Goal: Task Accomplishment & Management: Complete application form

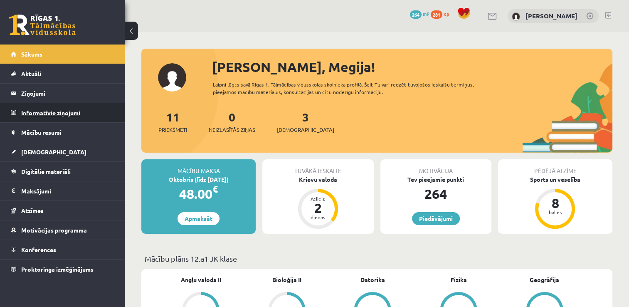
click at [44, 109] on legend "Informatīvie ziņojumi 0" at bounding box center [67, 112] width 93 height 19
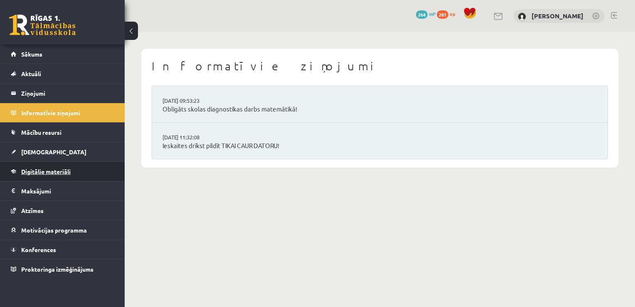
click at [37, 176] on link "Digitālie materiāli" at bounding box center [62, 171] width 103 height 19
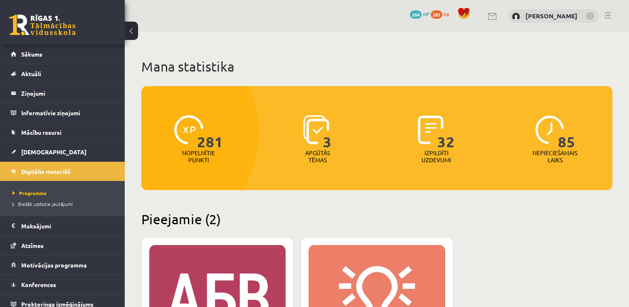
click at [232, 284] on div "XP 100" at bounding box center [217, 297] width 136 height 104
click at [214, 254] on div "XP 100" at bounding box center [217, 297] width 136 height 104
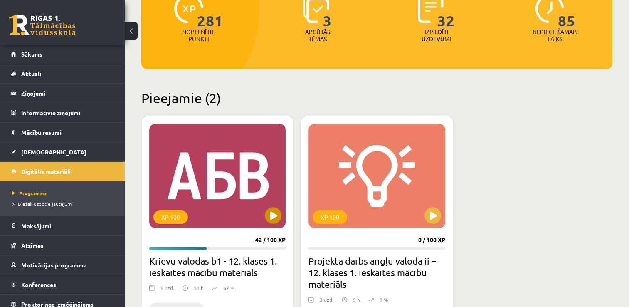
scroll to position [121, 0]
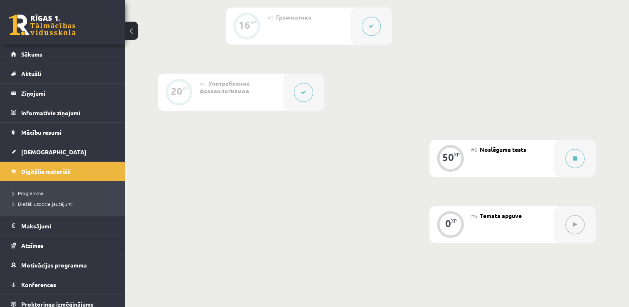
scroll to position [478, 0]
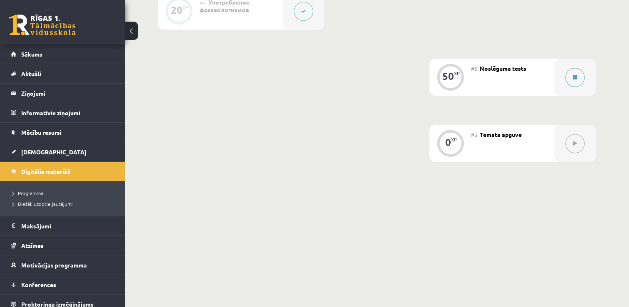
click at [574, 81] on button at bounding box center [574, 77] width 19 height 19
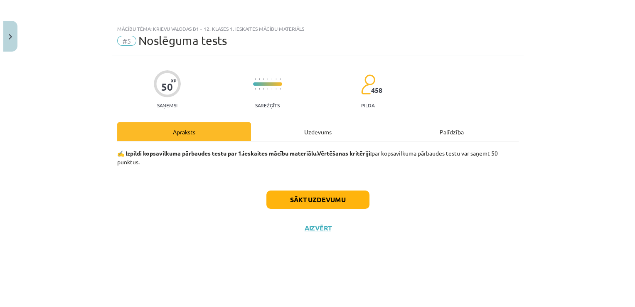
scroll to position [460, 0]
click at [301, 201] on button "Sākt uzdevumu" at bounding box center [317, 199] width 103 height 18
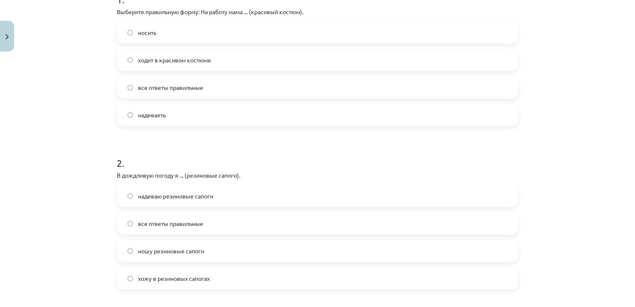
scroll to position [182, 0]
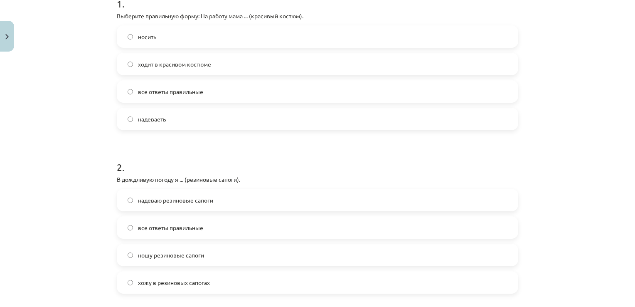
click at [288, 160] on h1 "2 ." at bounding box center [317, 160] width 401 height 26
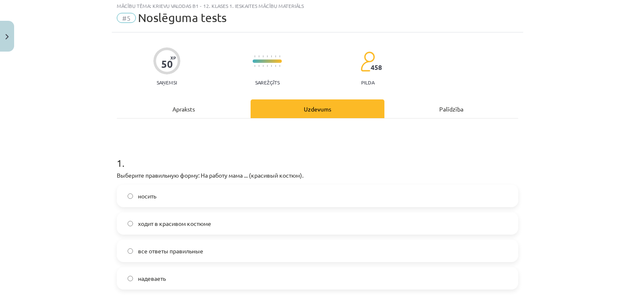
scroll to position [22, 0]
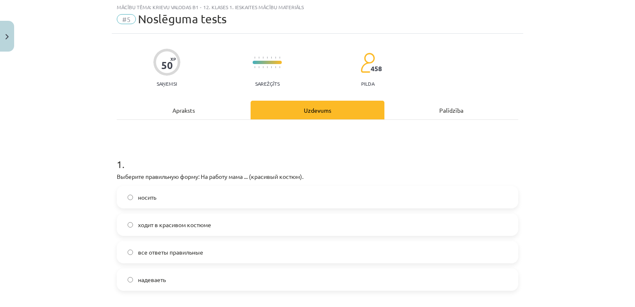
click at [170, 106] on div "Apraksts" at bounding box center [184, 110] width 134 height 19
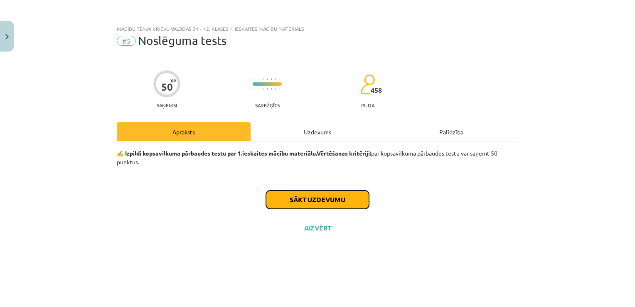
click at [309, 198] on button "Sākt uzdevumu" at bounding box center [317, 199] width 103 height 18
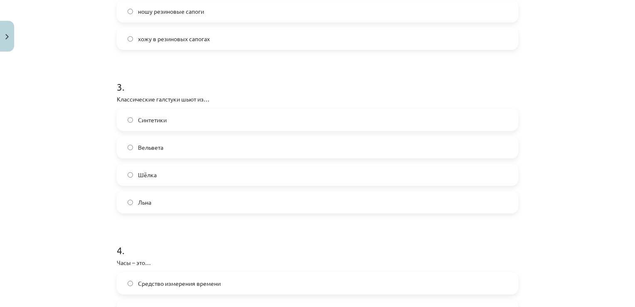
scroll to position [425, 0]
click at [308, 201] on label "Льна" at bounding box center [318, 202] width 400 height 21
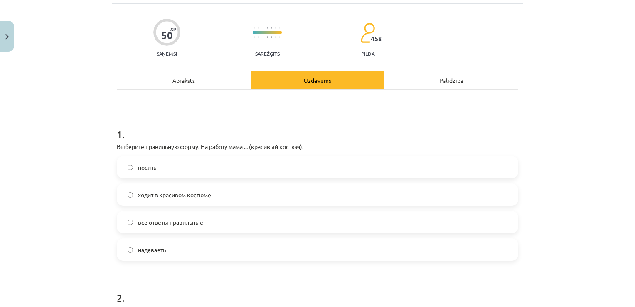
scroll to position [48, 0]
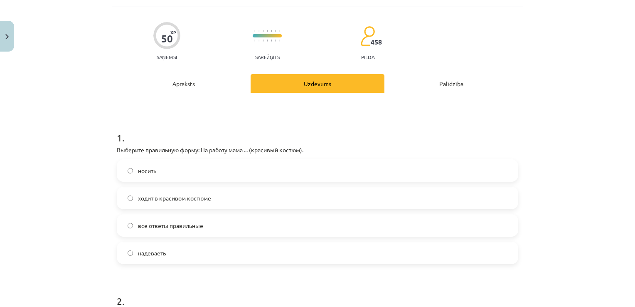
click at [148, 225] on span "все ответы правильные" at bounding box center [170, 225] width 65 height 9
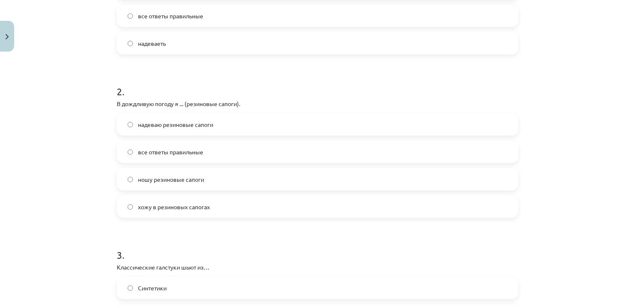
scroll to position [259, 0]
click at [123, 129] on label "надеваю резиновые сапоги" at bounding box center [318, 123] width 400 height 21
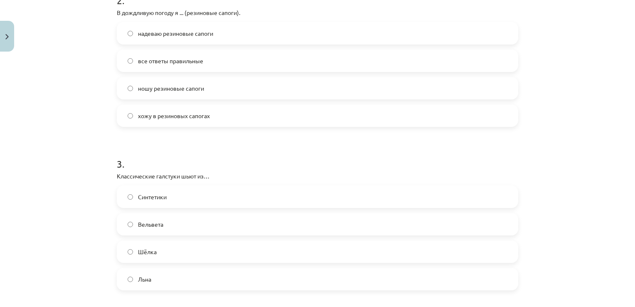
scroll to position [364, 0]
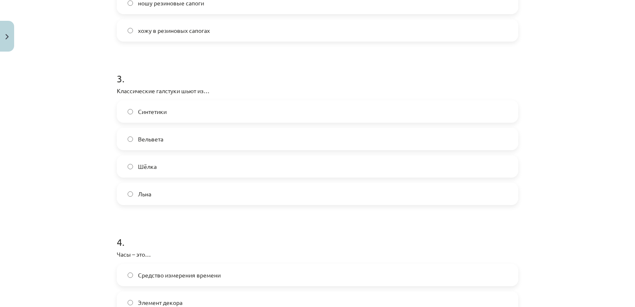
scroll to position [437, 0]
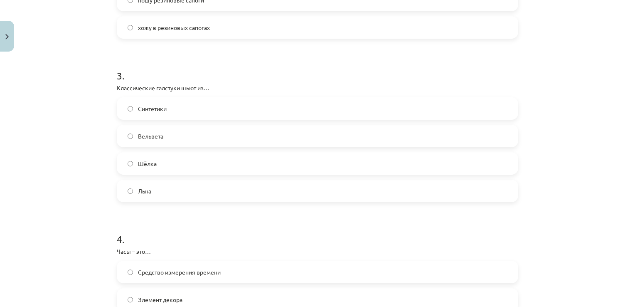
click at [140, 164] on span "Шёлка" at bounding box center [147, 163] width 19 height 9
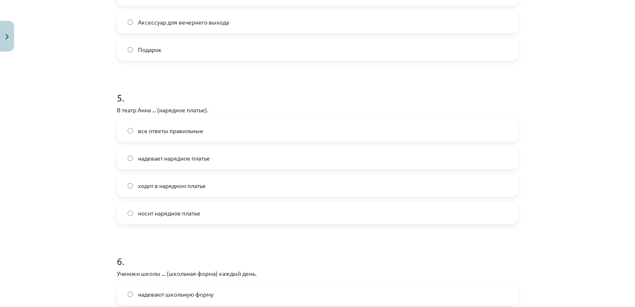
scroll to position [742, 0]
click at [121, 153] on label "надевает нарядное платье" at bounding box center [318, 157] width 400 height 21
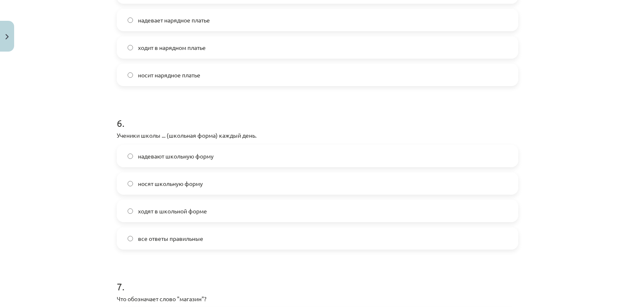
scroll to position [881, 0]
click at [138, 244] on label "все ответы правильные" at bounding box center [318, 236] width 400 height 21
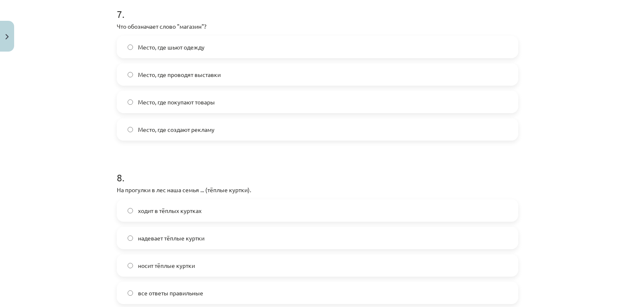
scroll to position [1130, 0]
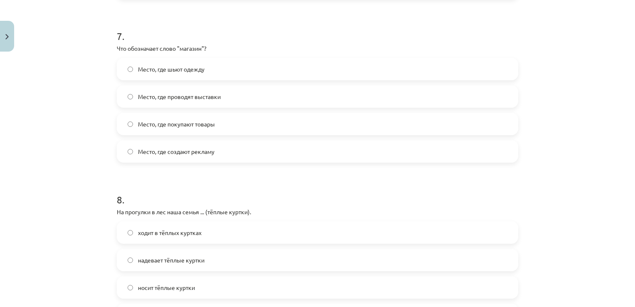
click at [125, 130] on label "Место, где покупают товары" at bounding box center [318, 123] width 400 height 21
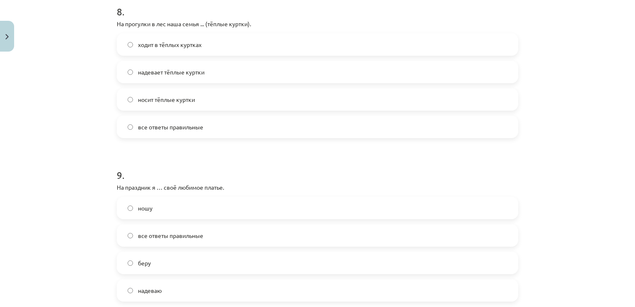
scroll to position [1314, 0]
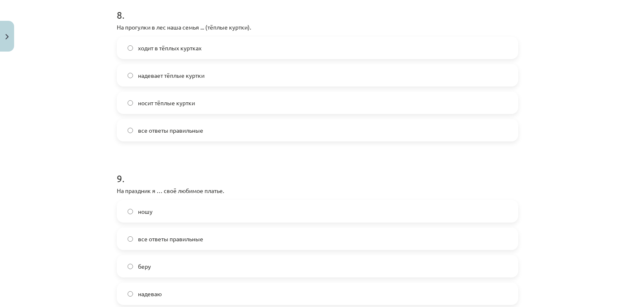
click at [156, 134] on span "все ответы правильные" at bounding box center [170, 130] width 65 height 9
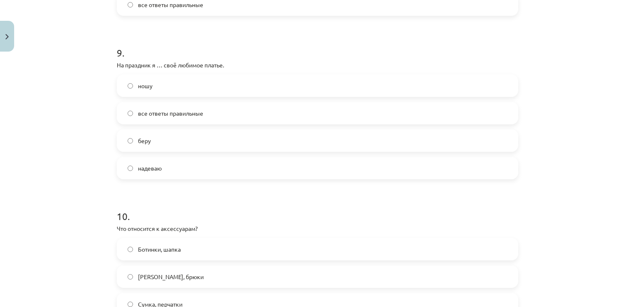
scroll to position [1441, 0]
click at [178, 169] on label "надеваю" at bounding box center [318, 166] width 400 height 21
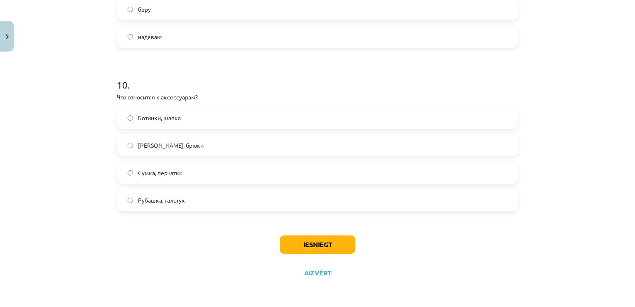
scroll to position [1571, 0]
click at [174, 173] on span "Сумка, перчатки" at bounding box center [160, 172] width 44 height 9
click at [294, 249] on button "Iesniegt" at bounding box center [318, 244] width 76 height 18
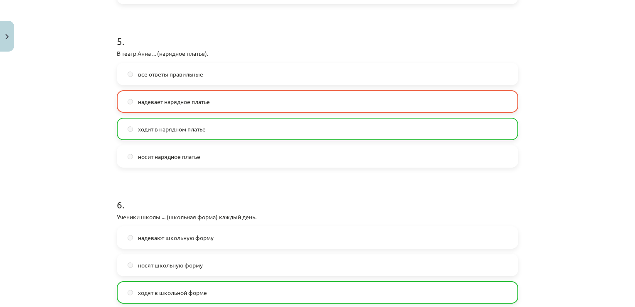
scroll to position [803, 0]
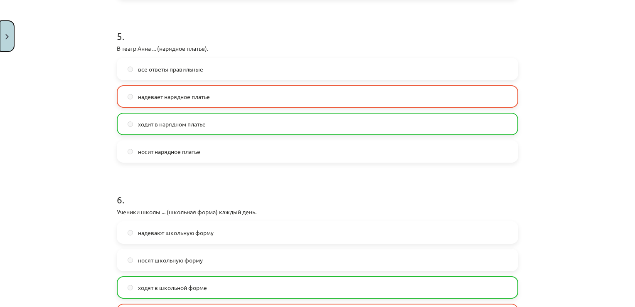
click at [7, 27] on button "Close" at bounding box center [7, 36] width 14 height 31
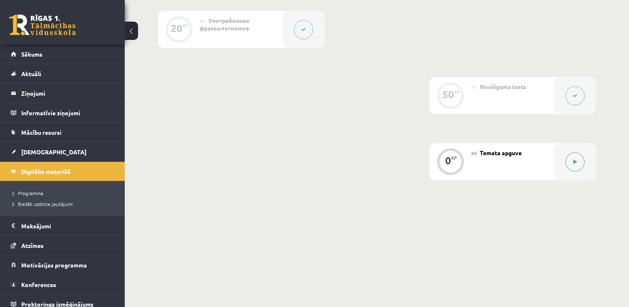
click at [574, 161] on icon at bounding box center [575, 161] width 4 height 5
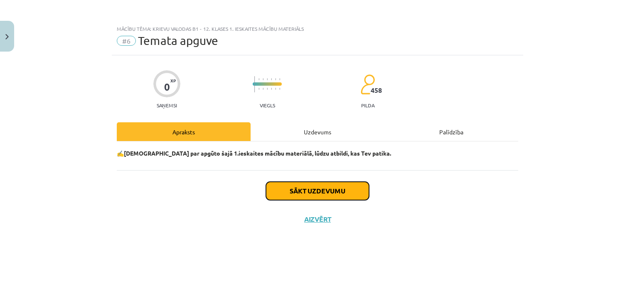
click at [340, 190] on button "Sākt uzdevumu" at bounding box center [317, 191] width 103 height 18
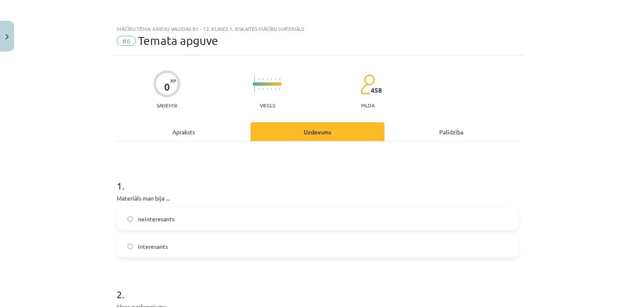
click at [284, 254] on label "interesants" at bounding box center [318, 246] width 400 height 21
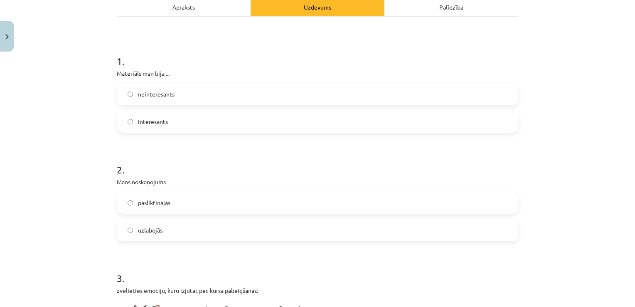
scroll to position [126, 0]
click at [269, 235] on label "uzlabojās" at bounding box center [318, 229] width 400 height 21
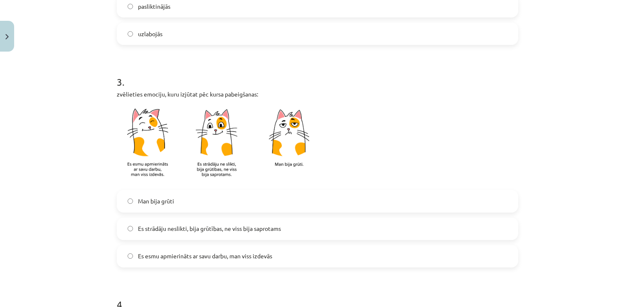
scroll to position [322, 0]
click at [269, 235] on label "Es strādāju neslikti, bija grūtības, ne viss bija saprotams" at bounding box center [318, 227] width 400 height 21
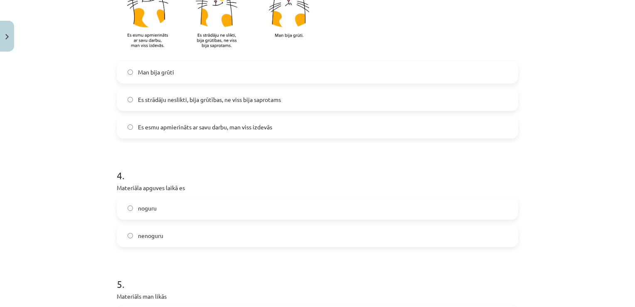
scroll to position [450, 0]
click at [269, 244] on label "nenoguru" at bounding box center [318, 235] width 400 height 21
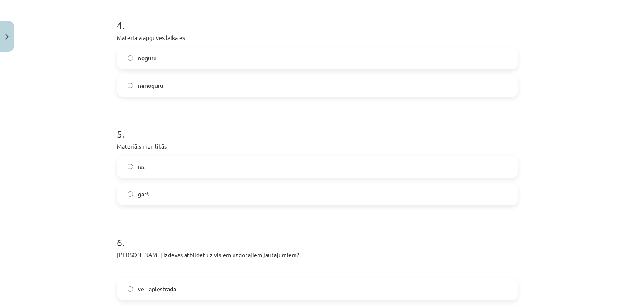
scroll to position [603, 0]
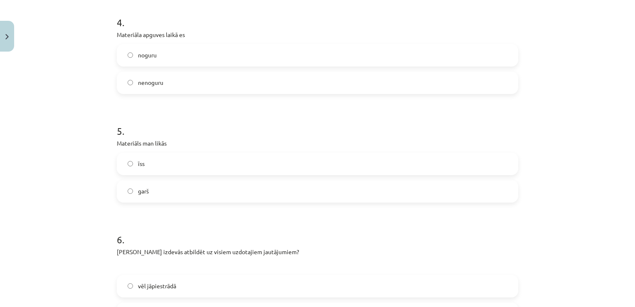
click at [247, 170] on label "īss" at bounding box center [318, 163] width 400 height 21
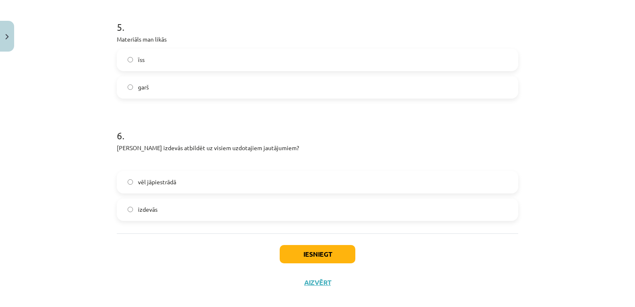
scroll to position [716, 0]
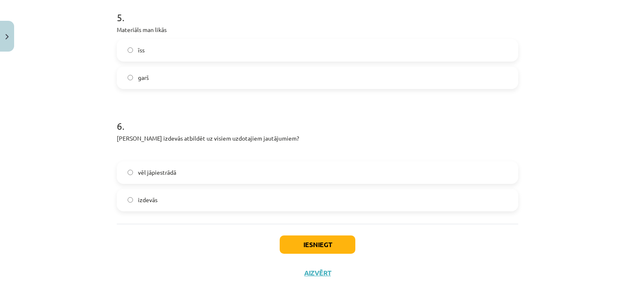
click at [239, 182] on label "vēl jāpiestrādā" at bounding box center [318, 172] width 400 height 21
click at [299, 244] on button "Iesniegt" at bounding box center [318, 244] width 76 height 18
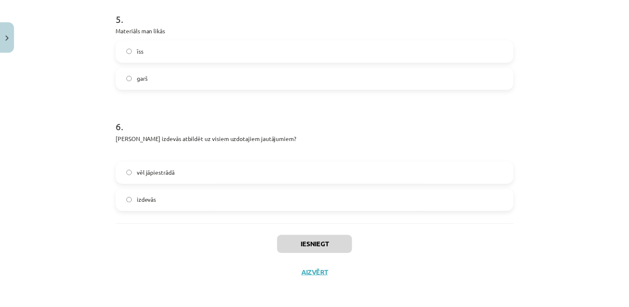
scroll to position [459, 0]
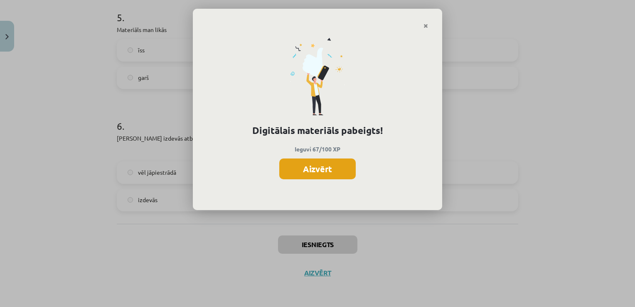
click at [329, 167] on button "Aizvērt" at bounding box center [317, 168] width 76 height 21
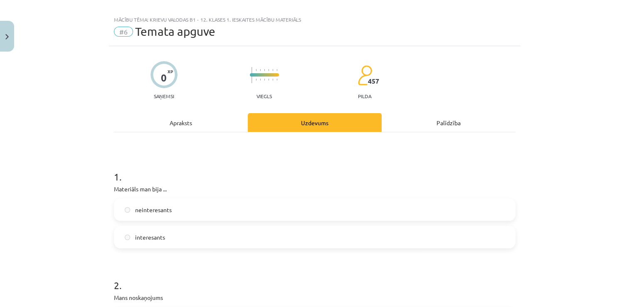
scroll to position [0, 0]
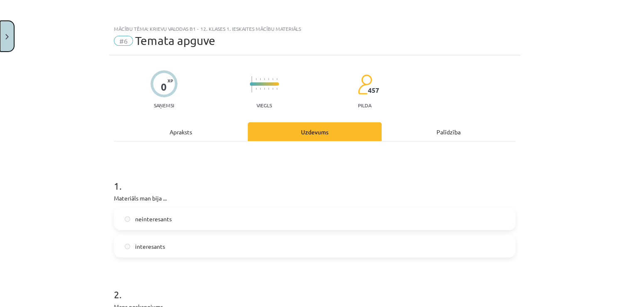
click at [6, 24] on button "Close" at bounding box center [7, 36] width 14 height 31
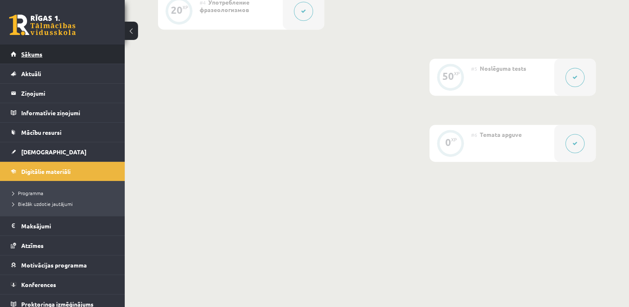
click at [25, 52] on span "Sākums" at bounding box center [31, 53] width 21 height 7
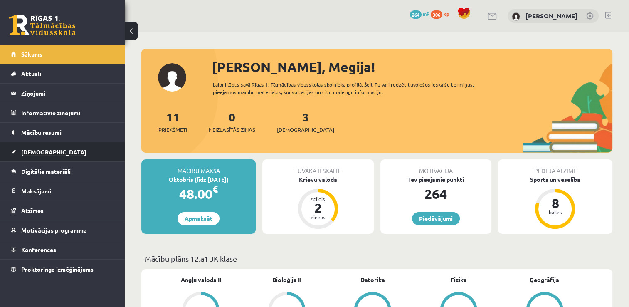
click at [47, 149] on link "[DEMOGRAPHIC_DATA]" at bounding box center [62, 151] width 103 height 19
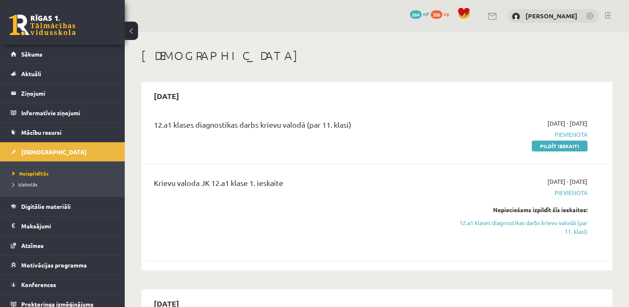
drag, startPoint x: 367, startPoint y: 139, endPoint x: 537, endPoint y: 175, distance: 173.5
click at [537, 175] on div "12.a1 klases diagnostikas darbs krievu valodā (par 11. klasi) 2025-10-01 - 2025…" at bounding box center [376, 188] width 463 height 155
click at [455, 160] on div "12.a1 klases diagnostikas darbs krievu valodā (par 11. klasi) 2025-10-01 - 2025…" at bounding box center [376, 188] width 463 height 155
click at [578, 191] on span "Pievienota" at bounding box center [519, 192] width 136 height 9
click at [560, 148] on link "Pildīt ieskaiti" at bounding box center [560, 145] width 56 height 11
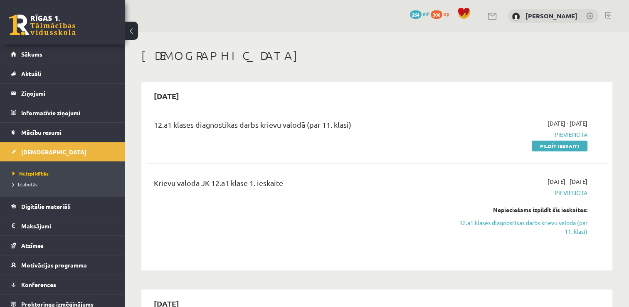
click at [262, 165] on div "12.a1 klases diagnostikas darbs krievu valodā (par 11. klasi) 2025-10-01 - 2025…" at bounding box center [376, 188] width 463 height 155
click at [241, 163] on hr at bounding box center [376, 163] width 463 height 0
click at [575, 147] on link "Pildīt ieskaiti" at bounding box center [560, 145] width 56 height 11
click at [296, 248] on div "Krievu valoda JK 12.a1 klase 1. ieskaite 2025-10-01 - 2025-10-15 Pievienota Nep…" at bounding box center [376, 212] width 463 height 87
click at [466, 157] on div "12.a1 klases diagnostikas darbs krievu valodā (par 11. klasi) 2025-10-01 - 2025…" at bounding box center [376, 135] width 463 height 48
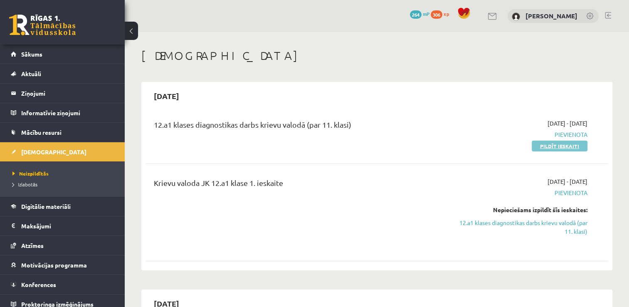
click at [554, 145] on link "Pildīt ieskaiti" at bounding box center [560, 145] width 56 height 11
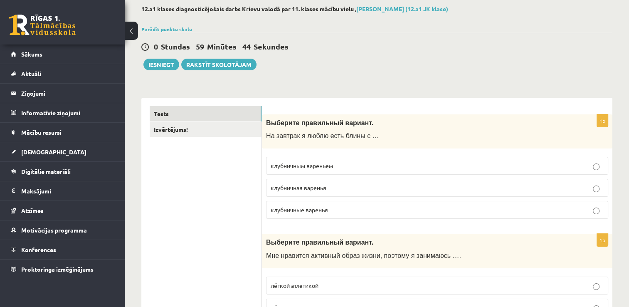
scroll to position [44, 0]
drag, startPoint x: 209, startPoint y: 192, endPoint x: 198, endPoint y: 200, distance: 13.3
click at [290, 171] on label "клубничным вареньем" at bounding box center [437, 165] width 342 height 18
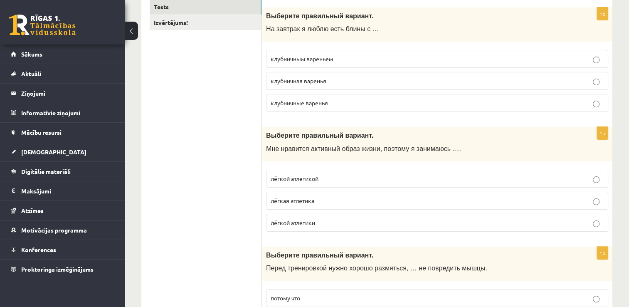
scroll to position [154, 0]
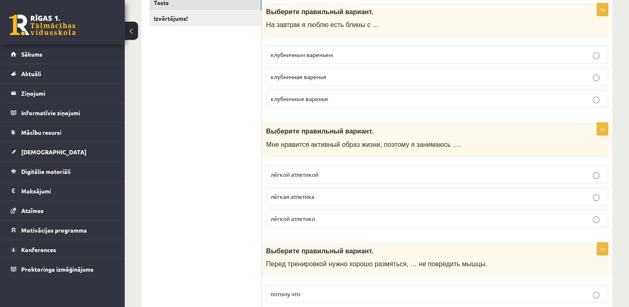
click at [327, 171] on p "лёгкой атлетикой" at bounding box center [437, 174] width 333 height 9
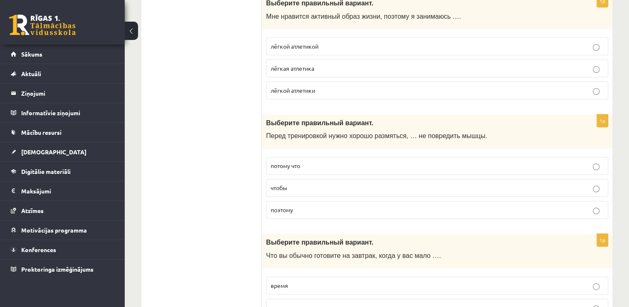
scroll to position [283, 0]
click at [279, 189] on p "чтобы" at bounding box center [437, 186] width 333 height 9
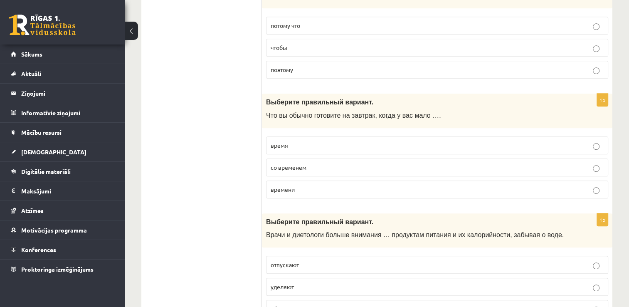
scroll to position [423, 0]
click at [279, 189] on span "времени" at bounding box center [283, 188] width 24 height 7
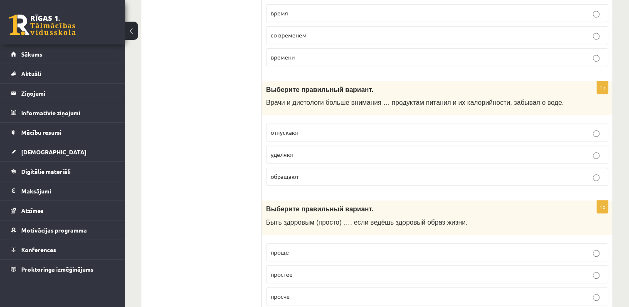
scroll to position [555, 0]
click at [276, 174] on span "обращают" at bounding box center [285, 175] width 28 height 7
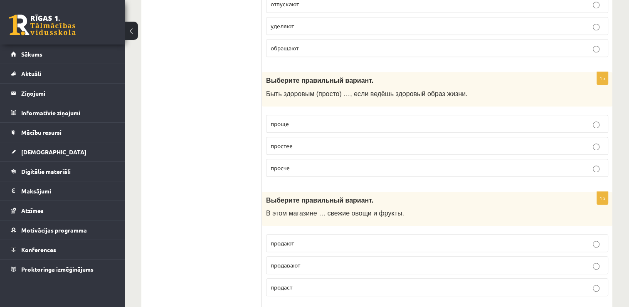
scroll to position [685, 0]
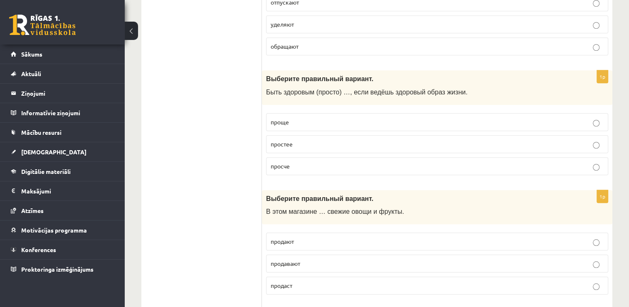
click at [310, 119] on p "проще" at bounding box center [437, 122] width 333 height 9
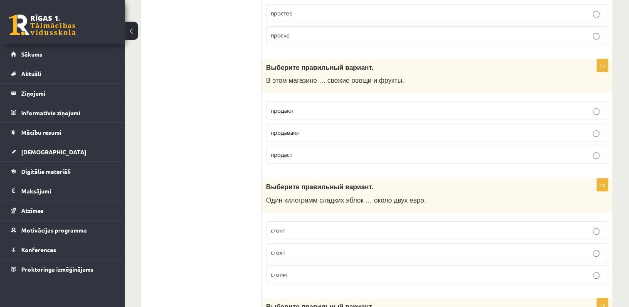
scroll to position [815, 0]
click at [315, 113] on label "продают" at bounding box center [437, 111] width 342 height 18
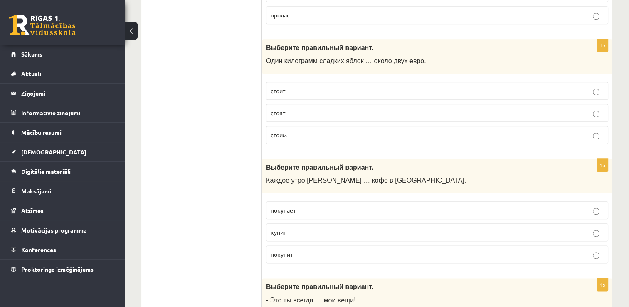
scroll to position [957, 0]
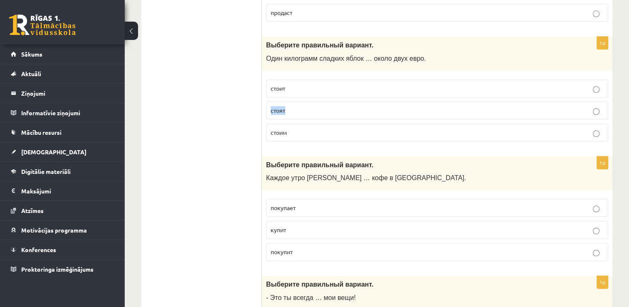
drag, startPoint x: 315, startPoint y: 113, endPoint x: 294, endPoint y: 79, distance: 39.8
click at [294, 79] on fieldset "стоит стоят стоим" at bounding box center [437, 109] width 342 height 69
drag, startPoint x: 294, startPoint y: 79, endPoint x: 258, endPoint y: 98, distance: 41.1
click at [276, 91] on label "стоит" at bounding box center [437, 88] width 342 height 18
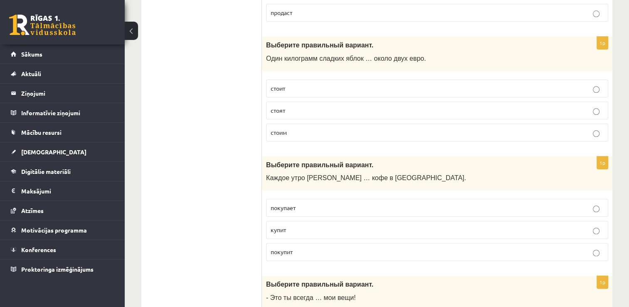
click at [316, 203] on p "покупает" at bounding box center [437, 207] width 333 height 9
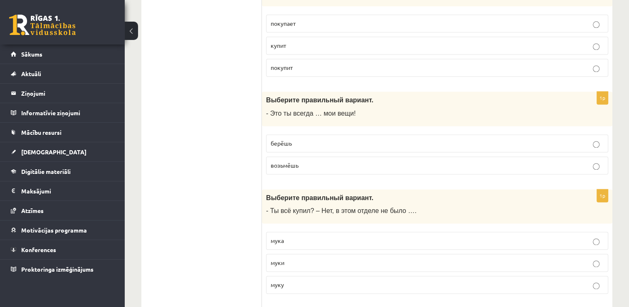
scroll to position [1142, 0]
click at [338, 138] on p "берёшь" at bounding box center [437, 142] width 333 height 9
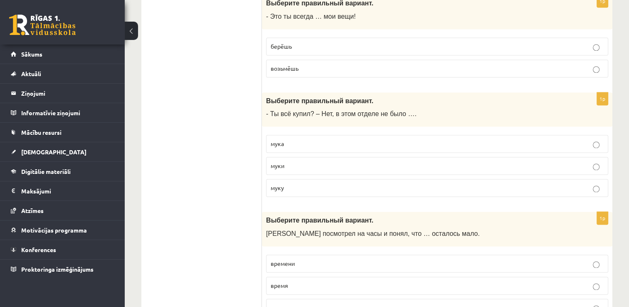
scroll to position [1242, 0]
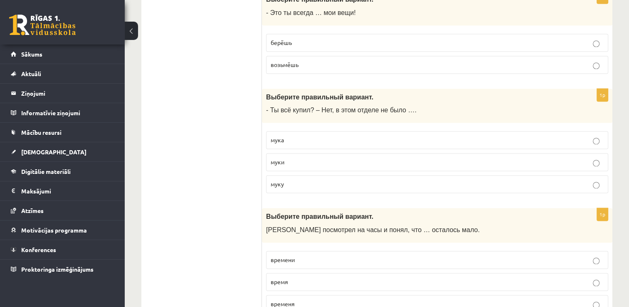
click at [292, 162] on label "муки" at bounding box center [437, 162] width 342 height 18
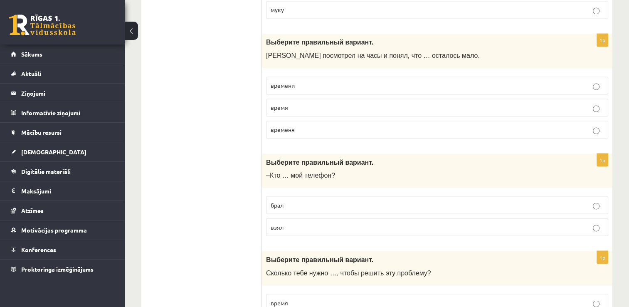
scroll to position [1416, 0]
click at [291, 77] on label "времени" at bounding box center [437, 86] width 342 height 18
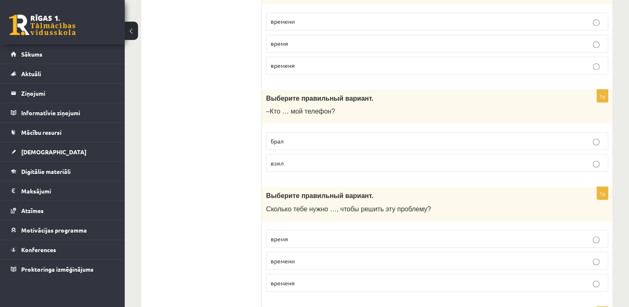
scroll to position [1502, 0]
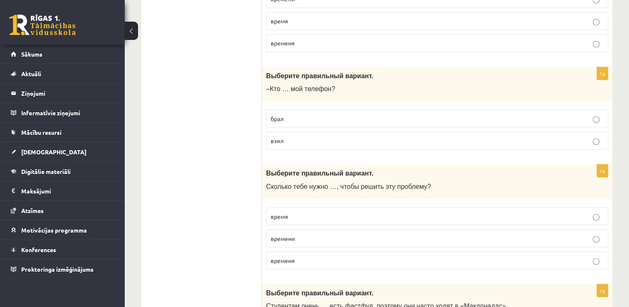
click at [271, 136] on p "взял" at bounding box center [437, 140] width 333 height 9
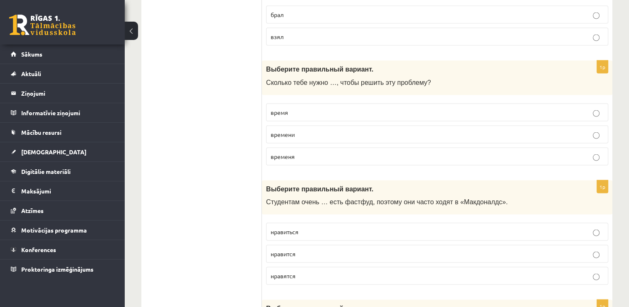
scroll to position [1609, 0]
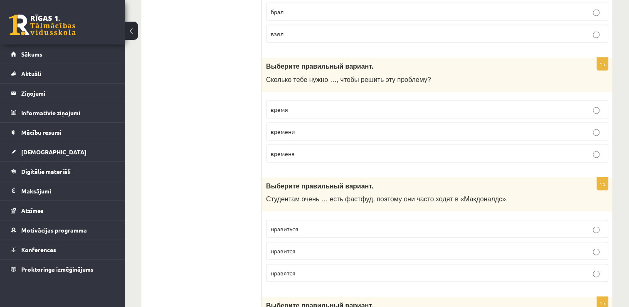
click at [286, 128] on span "времени" at bounding box center [283, 131] width 24 height 7
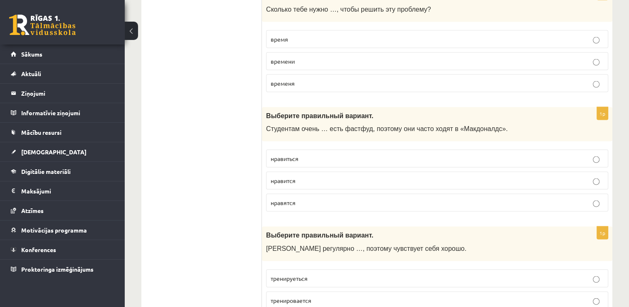
scroll to position [1680, 0]
click at [288, 197] on span "нравятся" at bounding box center [283, 200] width 25 height 7
click at [287, 175] on span "нравится" at bounding box center [283, 178] width 25 height 7
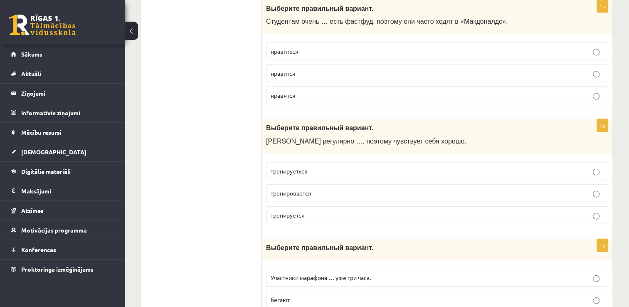
scroll to position [1787, 0]
click at [316, 188] on p "тренировается" at bounding box center [437, 192] width 333 height 9
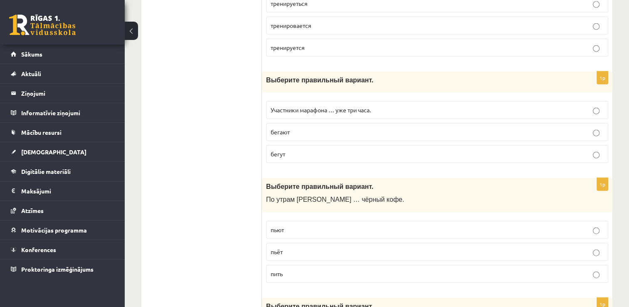
scroll to position [1955, 0]
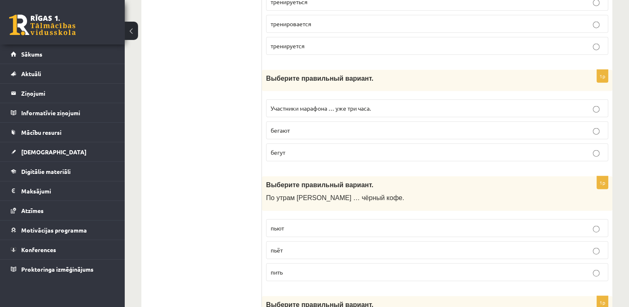
click at [308, 224] on p "пьют" at bounding box center [437, 228] width 333 height 9
click at [303, 246] on label "пьёт" at bounding box center [437, 250] width 342 height 18
click at [361, 126] on p "бегают" at bounding box center [437, 130] width 333 height 9
click at [359, 149] on label "бегут" at bounding box center [437, 152] width 342 height 18
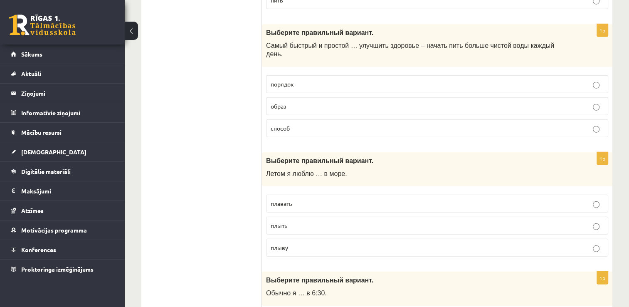
scroll to position [2221, 0]
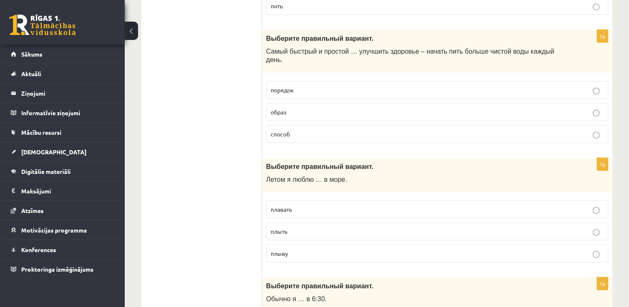
click at [327, 130] on p "способ" at bounding box center [437, 134] width 333 height 9
click at [323, 205] on p "плавать" at bounding box center [437, 209] width 333 height 9
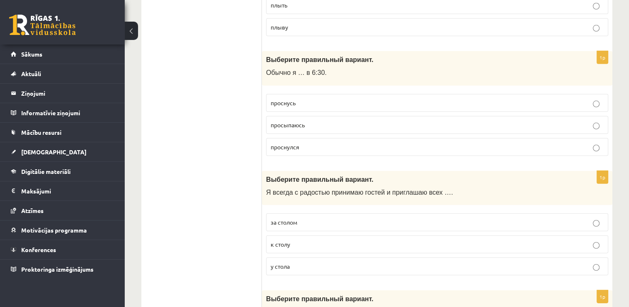
scroll to position [2448, 0]
drag, startPoint x: 519, startPoint y: 226, endPoint x: 363, endPoint y: 227, distance: 156.3
click at [363, 239] on p "к столу" at bounding box center [437, 243] width 333 height 9
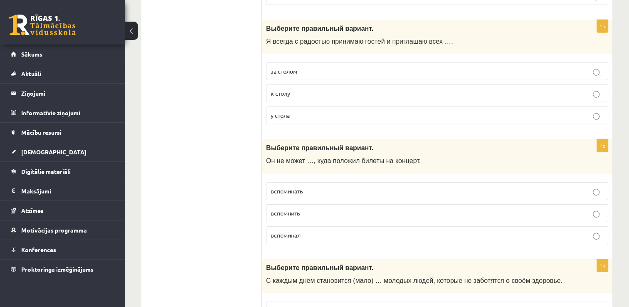
scroll to position [2599, 0]
click at [314, 66] on p "за столом" at bounding box center [437, 70] width 333 height 9
click at [341, 203] on label "вспомнить" at bounding box center [437, 212] width 342 height 18
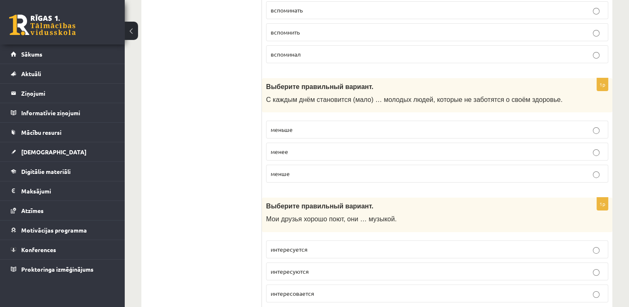
scroll to position [2781, 0]
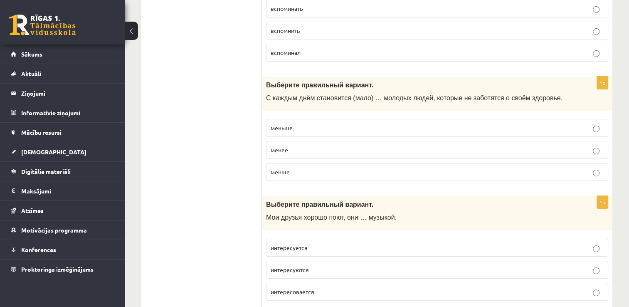
click at [334, 123] on p "меньше" at bounding box center [437, 127] width 333 height 9
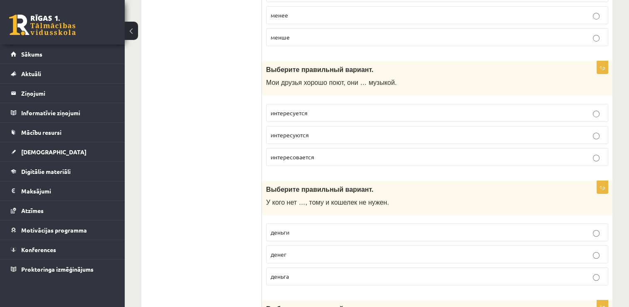
scroll to position [2915, 0]
click at [289, 131] on span "интересуются" at bounding box center [290, 134] width 38 height 7
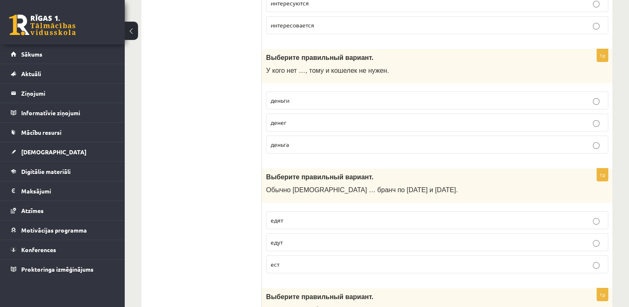
scroll to position [3047, 0]
click at [284, 114] on label "денег" at bounding box center [437, 123] width 342 height 18
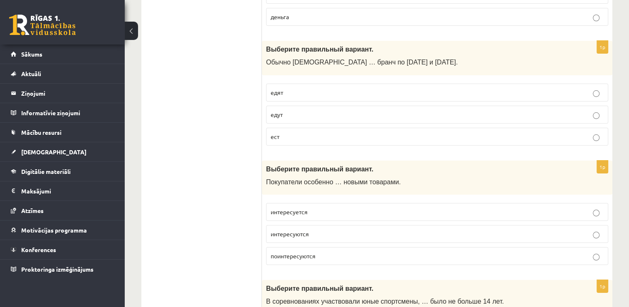
scroll to position [3176, 0]
click at [275, 110] on span "едут" at bounding box center [277, 113] width 12 height 7
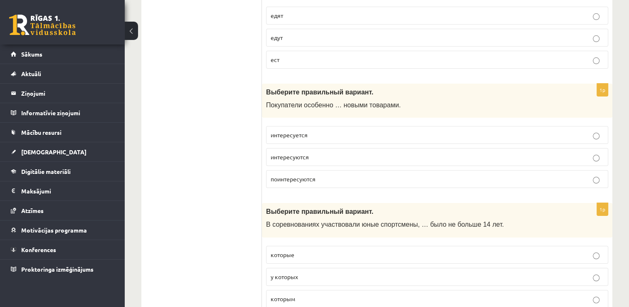
scroll to position [3260, 0]
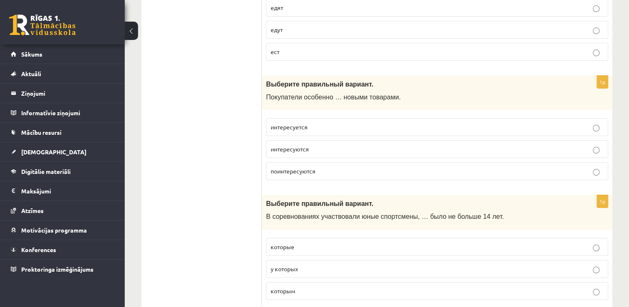
click at [320, 145] on p "интересуются" at bounding box center [437, 149] width 333 height 9
click at [269, 260] on label "у которых" at bounding box center [437, 269] width 342 height 18
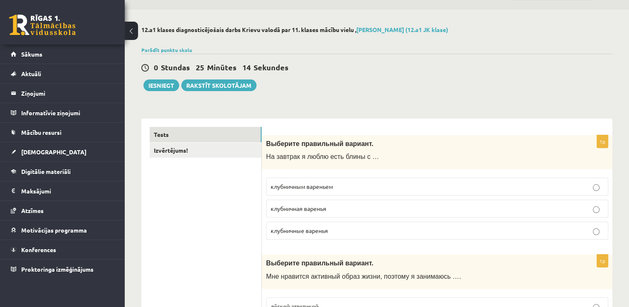
scroll to position [0, 0]
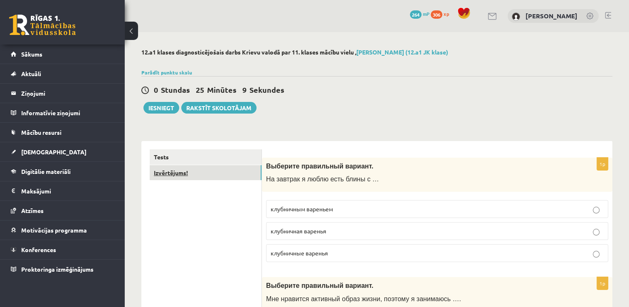
click at [208, 171] on link "Izvērtējums!" at bounding box center [206, 172] width 112 height 15
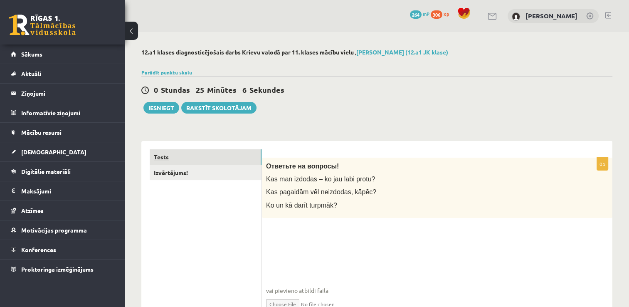
click at [198, 162] on link "Tests" at bounding box center [206, 156] width 112 height 15
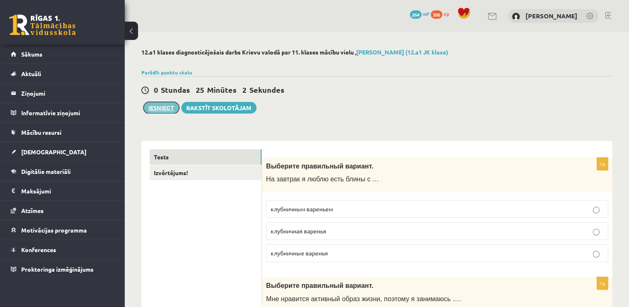
click at [166, 102] on button "Iesniegt" at bounding box center [161, 108] width 36 height 12
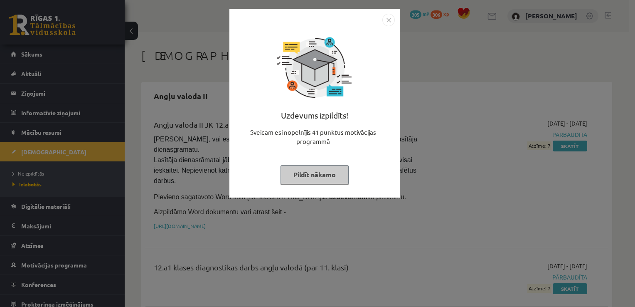
click at [332, 172] on button "Pildīt nākamo" at bounding box center [315, 174] width 68 height 19
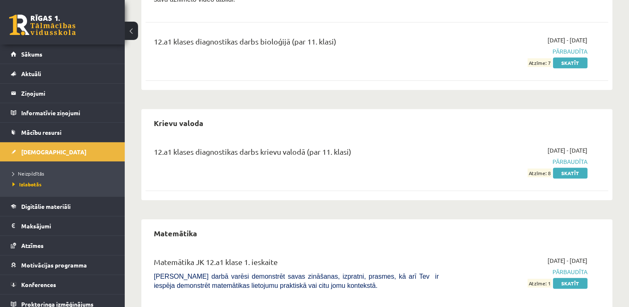
scroll to position [451, 0]
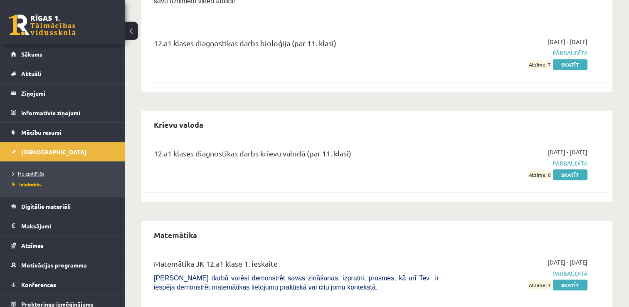
click at [39, 175] on span "Neizpildītās" at bounding box center [28, 173] width 32 height 7
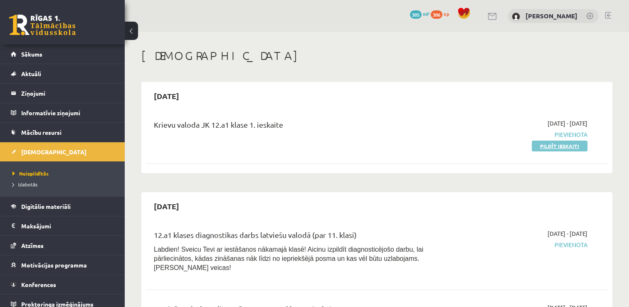
click at [542, 142] on link "Pildīt ieskaiti" at bounding box center [560, 145] width 56 height 11
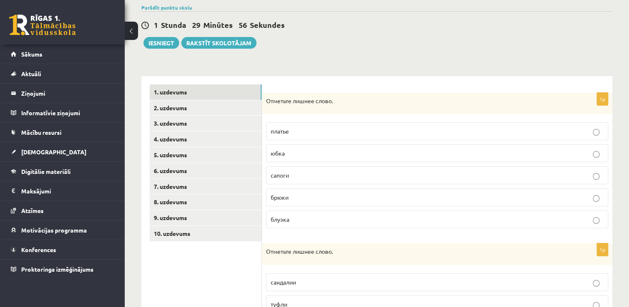
scroll to position [65, 0]
click at [207, 112] on link "2. uzdevums" at bounding box center [206, 107] width 112 height 15
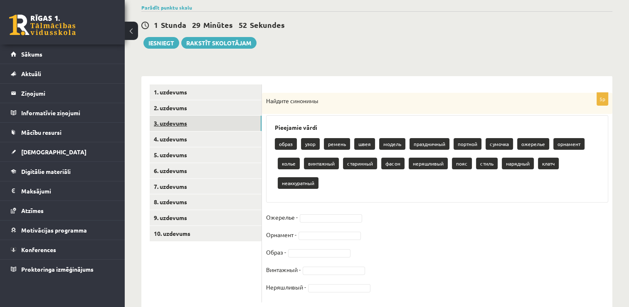
click at [194, 126] on link "3. uzdevums" at bounding box center [206, 123] width 112 height 15
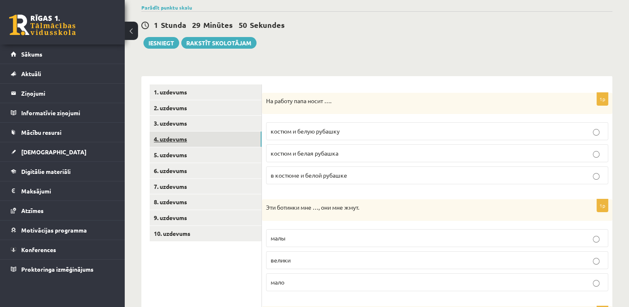
click at [194, 135] on link "4. uzdevums" at bounding box center [206, 138] width 112 height 15
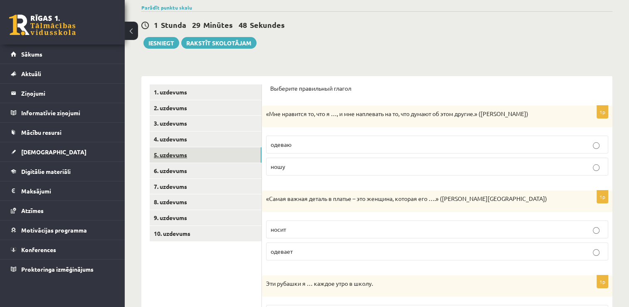
click at [186, 153] on link "5. uzdevums" at bounding box center [206, 154] width 112 height 15
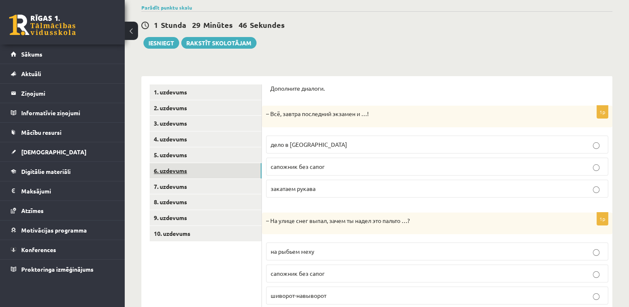
click at [183, 169] on link "6. uzdevums" at bounding box center [206, 170] width 112 height 15
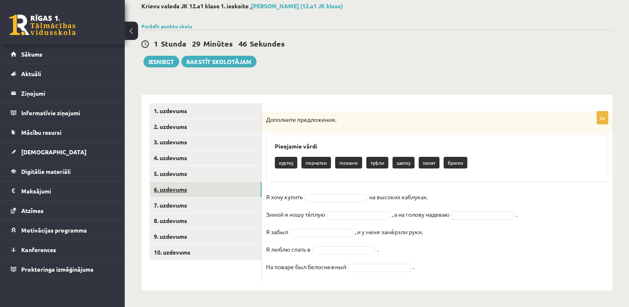
scroll to position [46, 0]
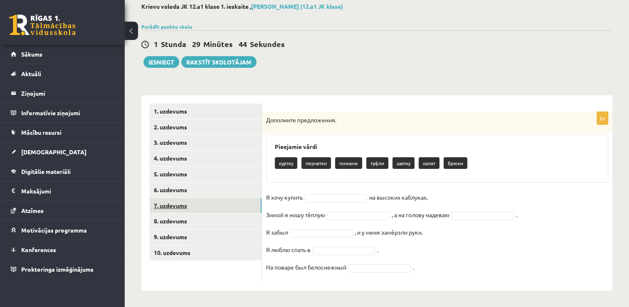
click at [177, 205] on link "7. uzdevums" at bounding box center [206, 205] width 112 height 15
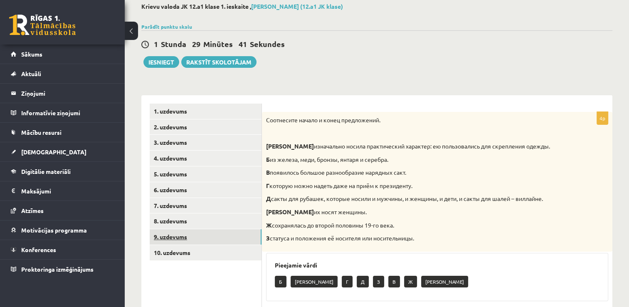
click at [187, 235] on link "9. uzdevums" at bounding box center [206, 236] width 112 height 15
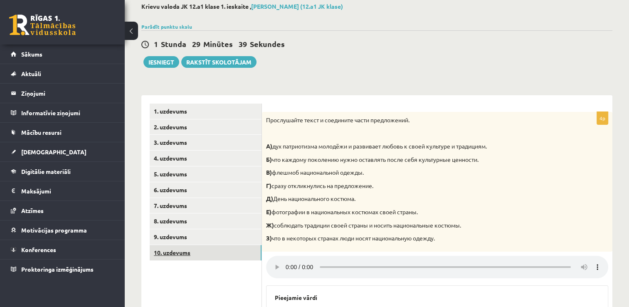
click at [183, 251] on link "10. uzdevums" at bounding box center [206, 252] width 112 height 15
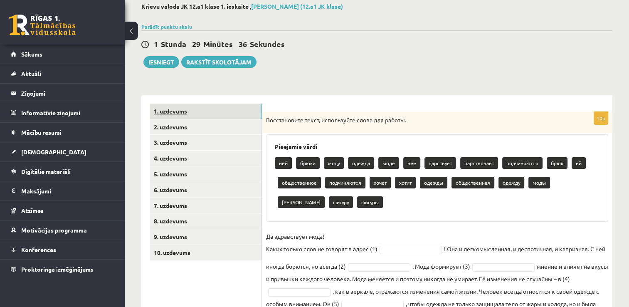
click at [206, 114] on link "1. uzdevums" at bounding box center [206, 110] width 112 height 15
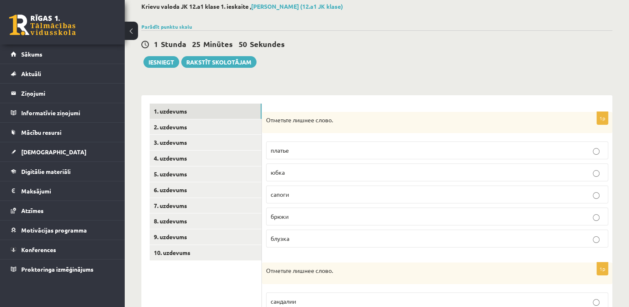
click at [278, 192] on span "сапоги" at bounding box center [280, 193] width 18 height 7
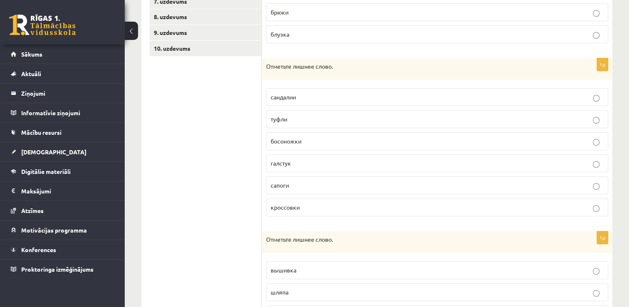
scroll to position [250, 0]
click at [294, 160] on p "галстук" at bounding box center [437, 162] width 333 height 9
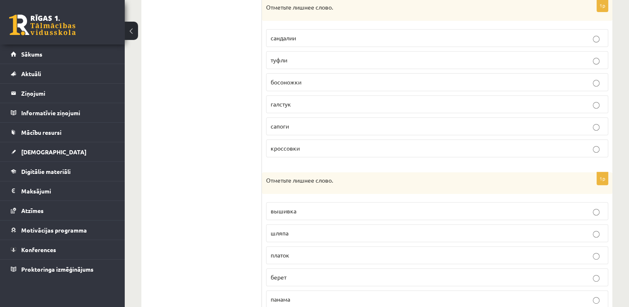
scroll to position [361, 0]
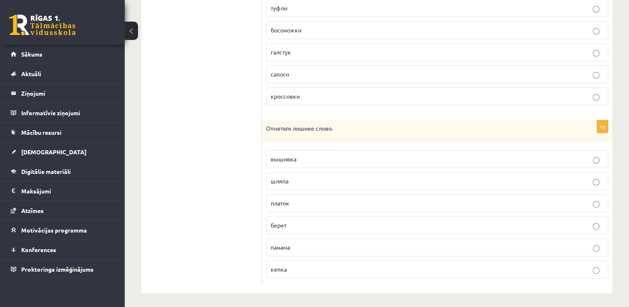
click at [313, 160] on p "вышивка" at bounding box center [437, 159] width 333 height 9
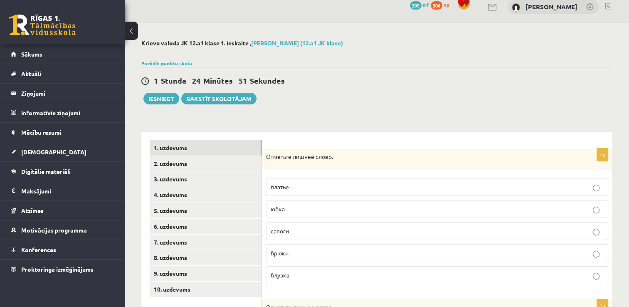
scroll to position [7, 0]
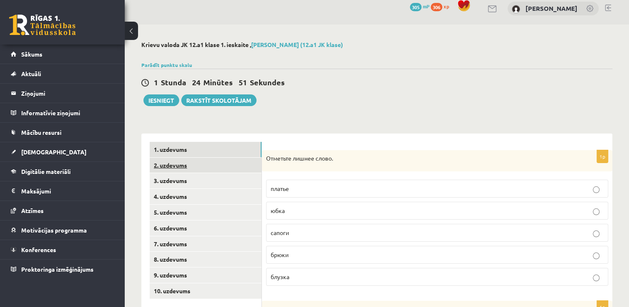
click at [197, 167] on link "2. uzdevums" at bounding box center [206, 165] width 112 height 15
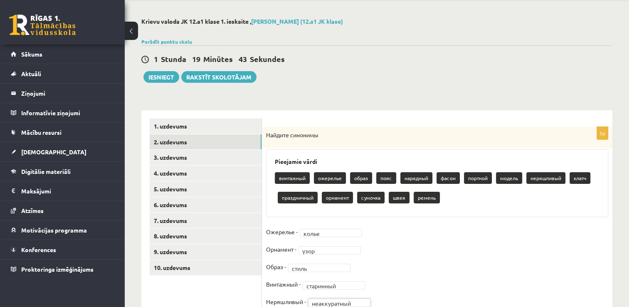
scroll to position [30, 0]
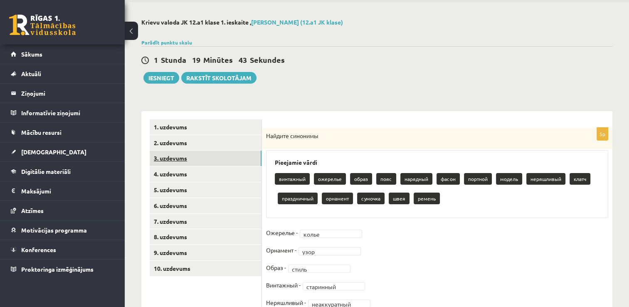
click at [243, 158] on link "3. uzdevums" at bounding box center [206, 157] width 112 height 15
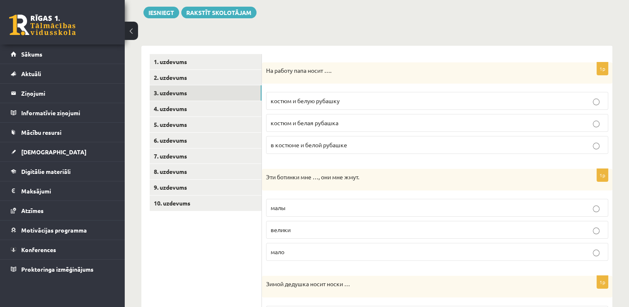
scroll to position [96, 0]
click at [339, 101] on span "костюм и белую рубашку" at bounding box center [305, 99] width 69 height 7
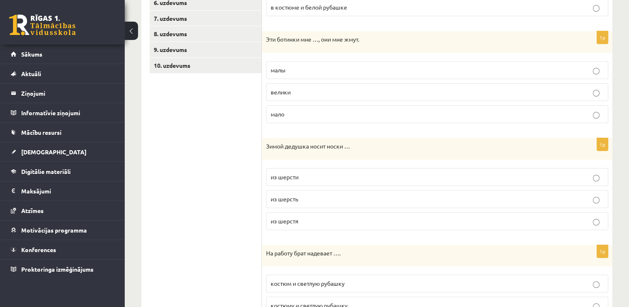
scroll to position [233, 0]
click at [283, 68] on span "малы" at bounding box center [278, 69] width 15 height 7
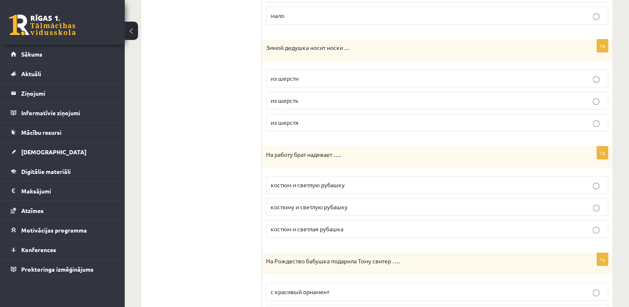
scroll to position [336, 0]
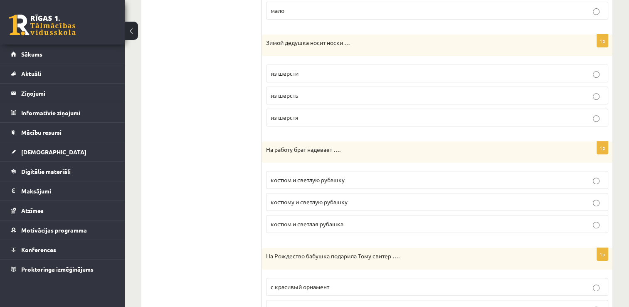
click at [330, 76] on p "из шерсти" at bounding box center [437, 73] width 333 height 9
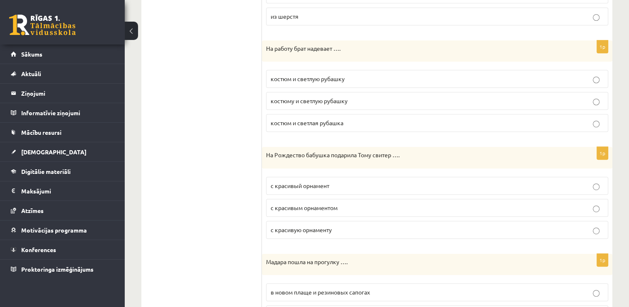
scroll to position [438, 0]
click at [304, 76] on span "костюм и светлую рубашку" at bounding box center [308, 77] width 74 height 7
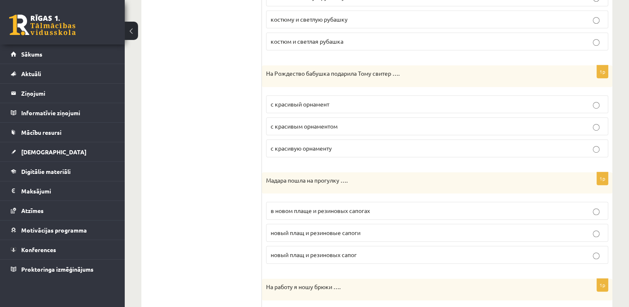
scroll to position [519, 0]
click at [332, 130] on label "с красивым орнаментом" at bounding box center [437, 126] width 342 height 18
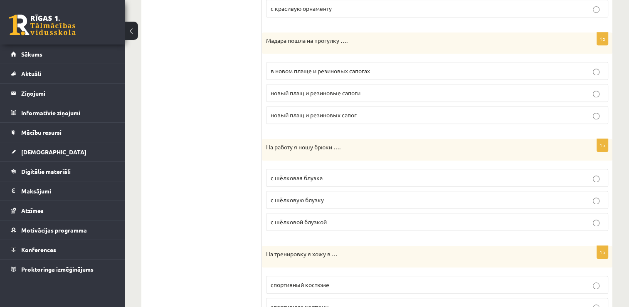
scroll to position [659, 0]
click at [369, 69] on span "в новом плаще и резиновых сапогах" at bounding box center [320, 69] width 99 height 7
click at [295, 217] on span "с шёлковой блузкой" at bounding box center [299, 220] width 56 height 7
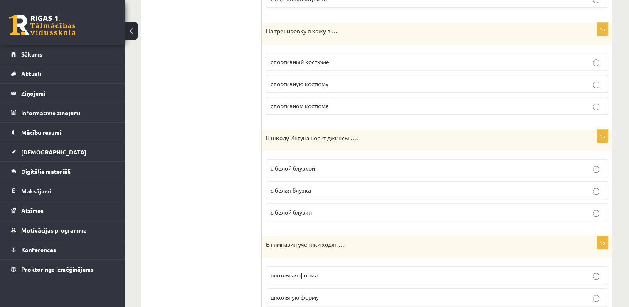
scroll to position [885, 0]
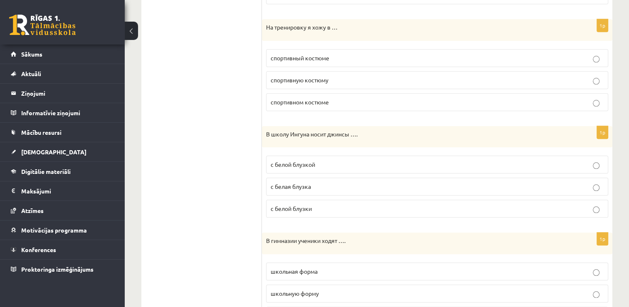
click at [362, 106] on label "спортивном костюме" at bounding box center [437, 102] width 342 height 18
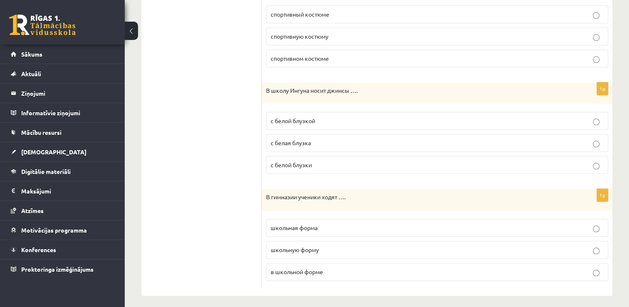
scroll to position [928, 0]
click at [359, 116] on p "с белой блузкой" at bounding box center [437, 120] width 333 height 9
click at [343, 268] on p "в школьной форме" at bounding box center [437, 271] width 333 height 9
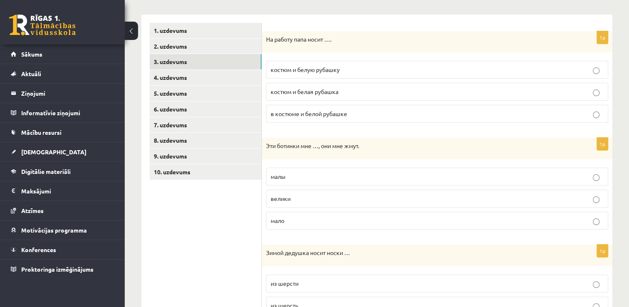
scroll to position [0, 0]
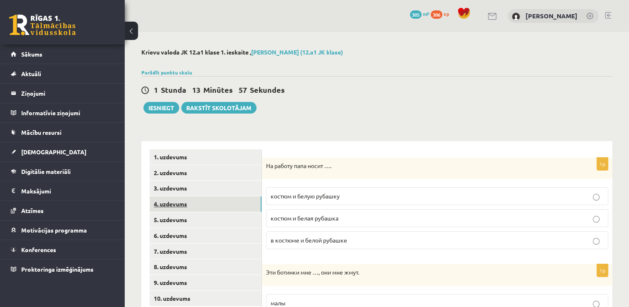
click at [195, 200] on link "4. uzdevums" at bounding box center [206, 203] width 112 height 15
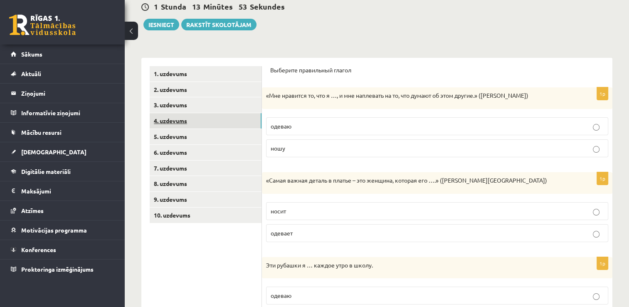
scroll to position [88, 0]
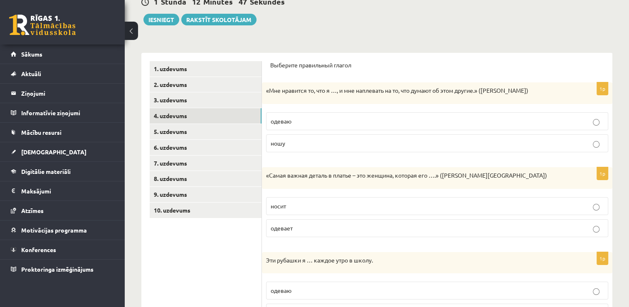
click at [291, 142] on p "ношу" at bounding box center [437, 143] width 333 height 9
click at [359, 204] on p "носит" at bounding box center [437, 206] width 333 height 9
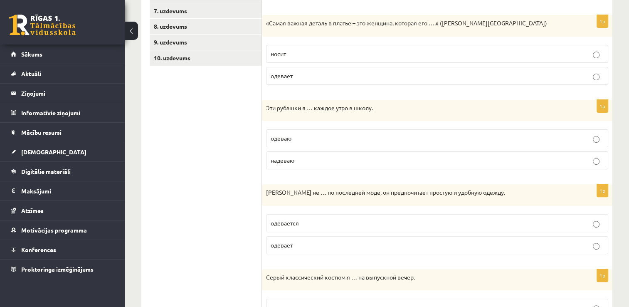
scroll to position [244, 0]
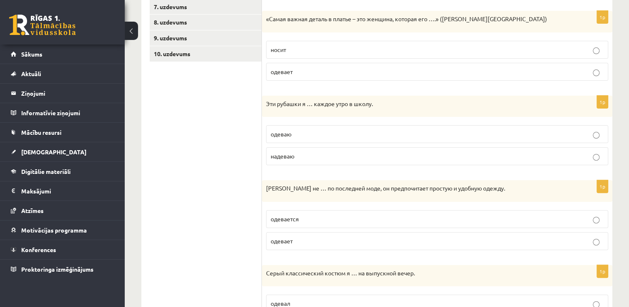
click at [337, 132] on p "одеваю" at bounding box center [437, 134] width 333 height 9
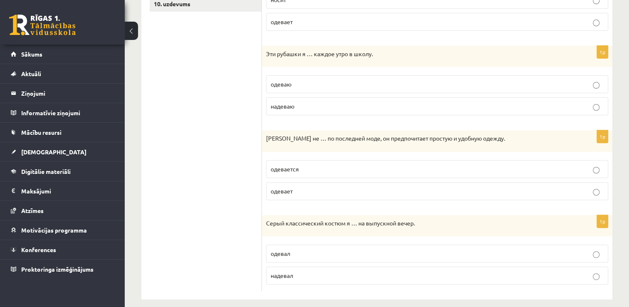
scroll to position [302, 0]
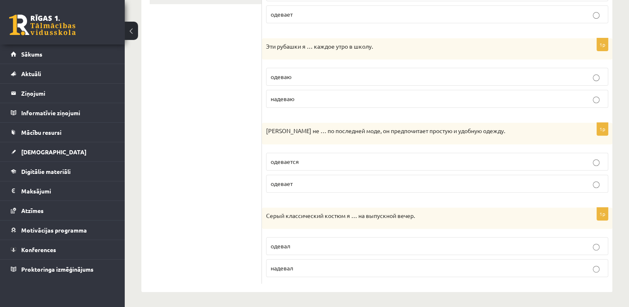
click at [299, 160] on p "одевается" at bounding box center [437, 161] width 333 height 9
click at [306, 246] on p "одевал" at bounding box center [437, 245] width 333 height 9
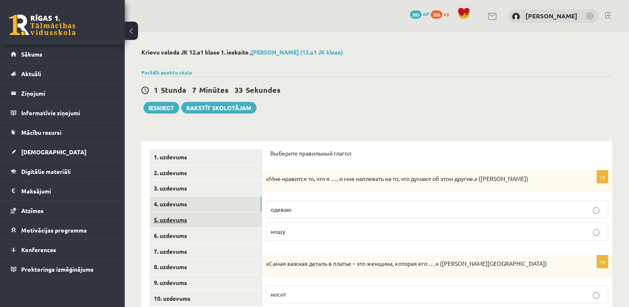
click at [176, 219] on link "5. uzdevums" at bounding box center [206, 219] width 112 height 15
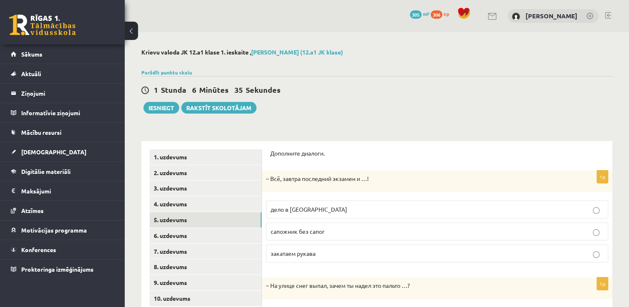
click at [398, 212] on p "дело в шляпе" at bounding box center [437, 209] width 333 height 9
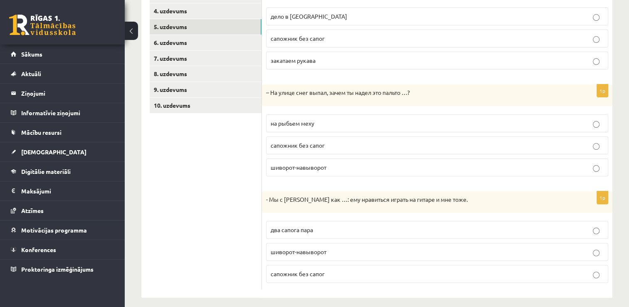
scroll to position [199, 0]
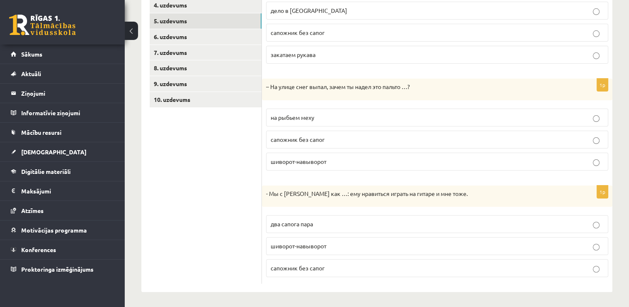
click at [398, 126] on fieldset "на рыбьем меху сапожник без сапог шиворот-навыворот" at bounding box center [437, 138] width 342 height 69
click at [388, 114] on p "на рыбьем меху" at bounding box center [437, 117] width 333 height 9
click at [398, 217] on label "два сапога пара" at bounding box center [437, 224] width 342 height 18
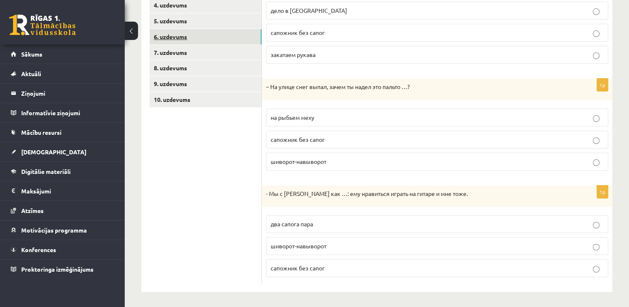
click at [202, 39] on link "6. uzdevums" at bounding box center [206, 36] width 112 height 15
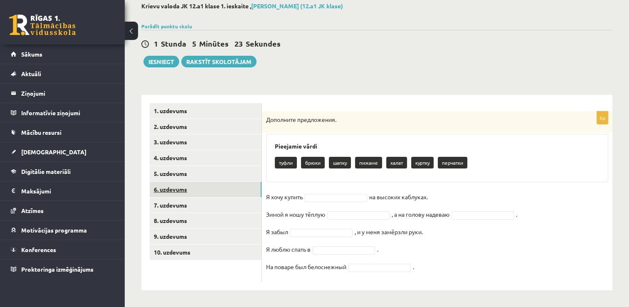
scroll to position [46, 0]
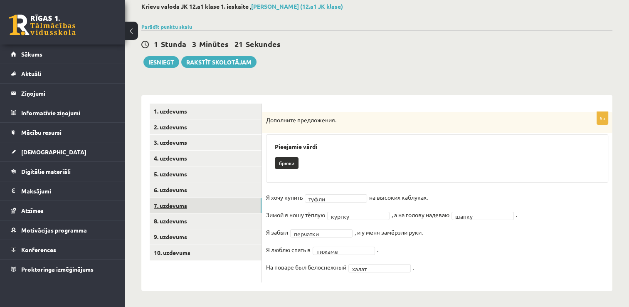
click at [215, 210] on link "7. uzdevums" at bounding box center [206, 205] width 112 height 15
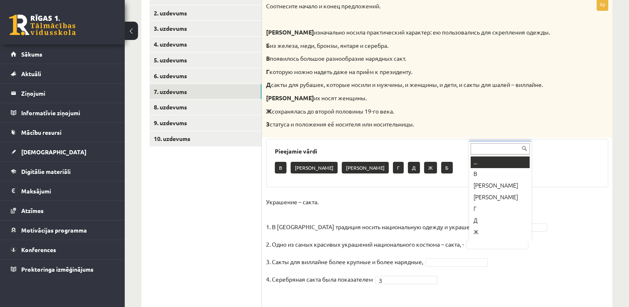
scroll to position [10, 0]
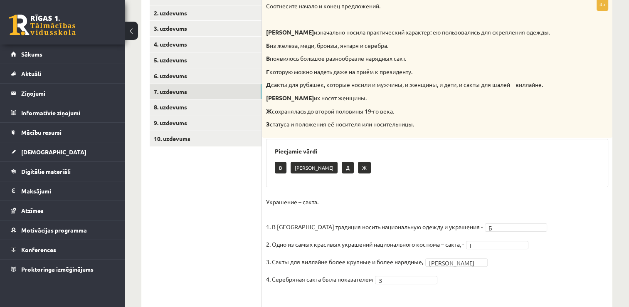
drag, startPoint x: 448, startPoint y: 224, endPoint x: 206, endPoint y: 245, distance: 242.4
click at [206, 245] on div "**********" at bounding box center [376, 148] width 471 height 334
click at [206, 245] on ul "1. uzdevums 2. uzdevums 3. uzdevums 4. uzdevums 5. uzdevums 6. uzdevums 7. uzde…" at bounding box center [206, 148] width 112 height 317
click at [213, 234] on ul "1. uzdevums 2. uzdevums 3. uzdevums 4. uzdevums 5. uzdevums 6. uzdevums 7. uzde…" at bounding box center [206, 148] width 112 height 317
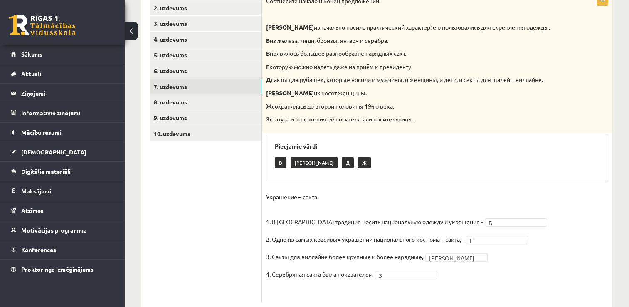
scroll to position [162, 0]
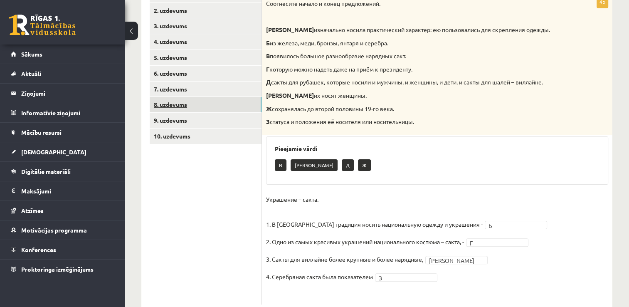
click at [180, 102] on link "8. uzdevums" at bounding box center [206, 104] width 112 height 15
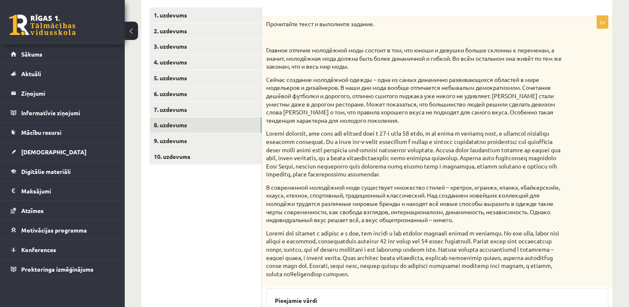
scroll to position [141, 0]
click at [179, 140] on link "9. uzdevums" at bounding box center [206, 140] width 112 height 15
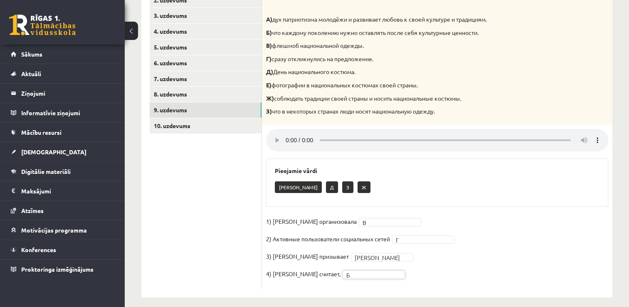
scroll to position [165, 0]
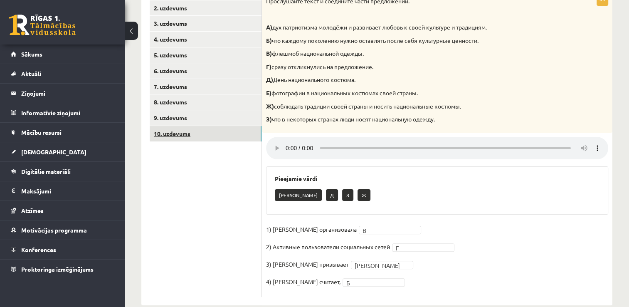
click at [181, 134] on link "10. uzdevums" at bounding box center [206, 133] width 112 height 15
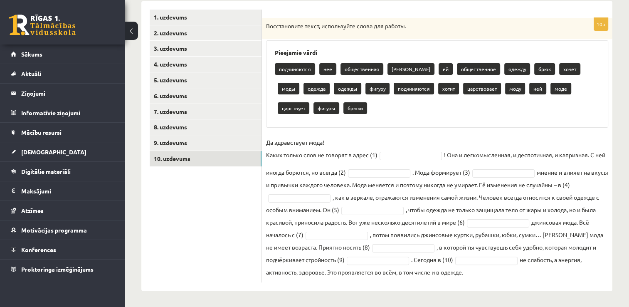
click at [297, 69] on p "подчиняются" at bounding box center [295, 69] width 40 height 12
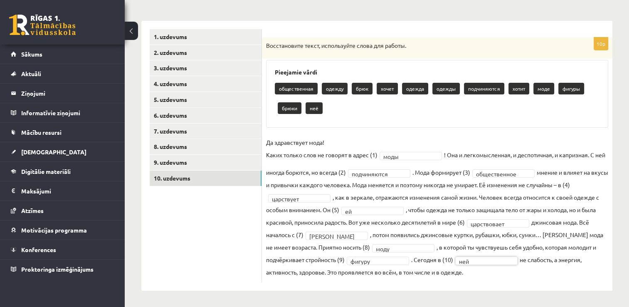
scroll to position [0, 0]
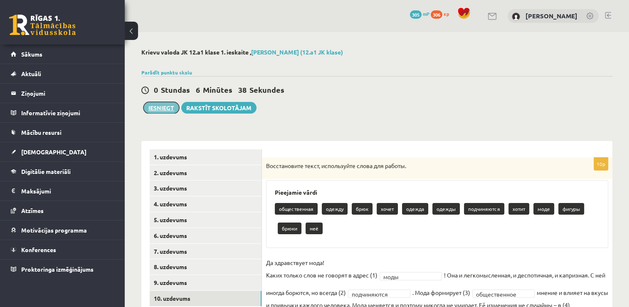
click at [160, 109] on button "Iesniegt" at bounding box center [161, 108] width 36 height 12
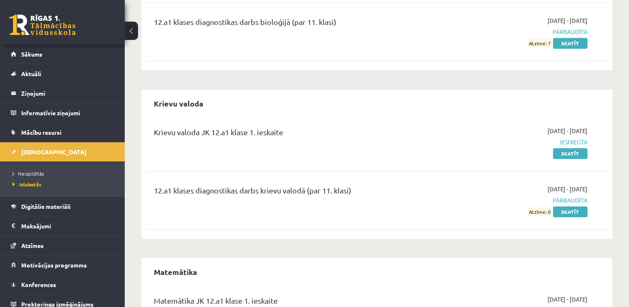
scroll to position [472, 0]
click at [66, 59] on link "Sākums" at bounding box center [62, 53] width 103 height 19
